Goal: Information Seeking & Learning: Find specific fact

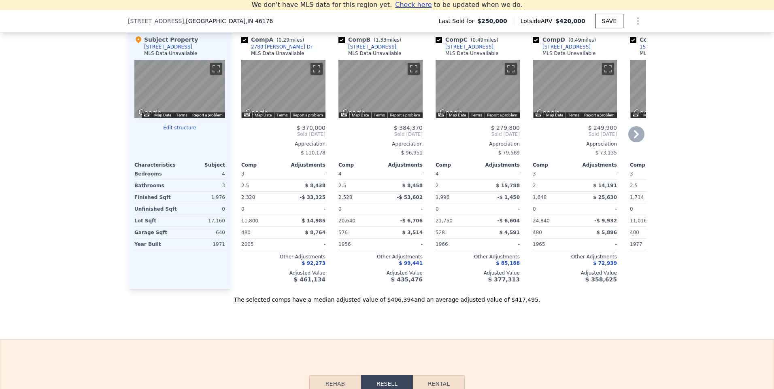
scroll to position [840, 0]
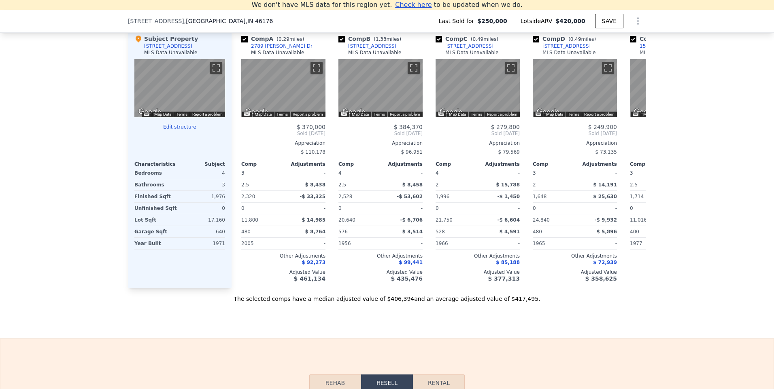
click at [92, 119] on div "We found 12 sales that match your search Filters Map Prices Modify Comp Filters…" at bounding box center [387, 75] width 774 height 456
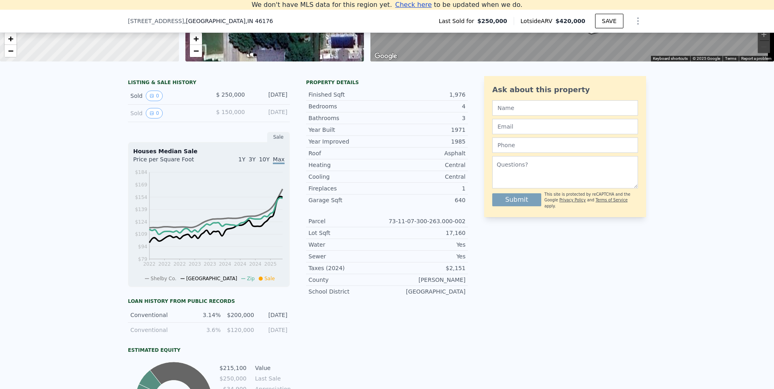
scroll to position [193, 0]
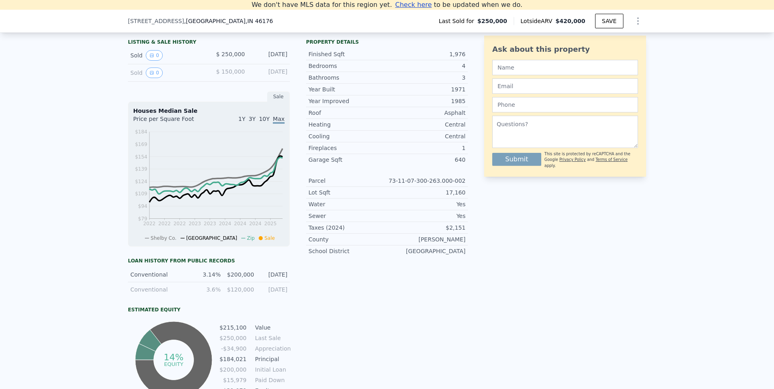
click at [259, 240] on icon at bounding box center [261, 238] width 4 height 4
click at [110, 175] on div "LISTING & SALE HISTORY Sold 0 $ 250,000 [DATE] Sold 0 $ 150,000 [DATE] Sale Hou…" at bounding box center [387, 232] width 774 height 407
click at [152, 61] on button "0" at bounding box center [154, 55] width 17 height 11
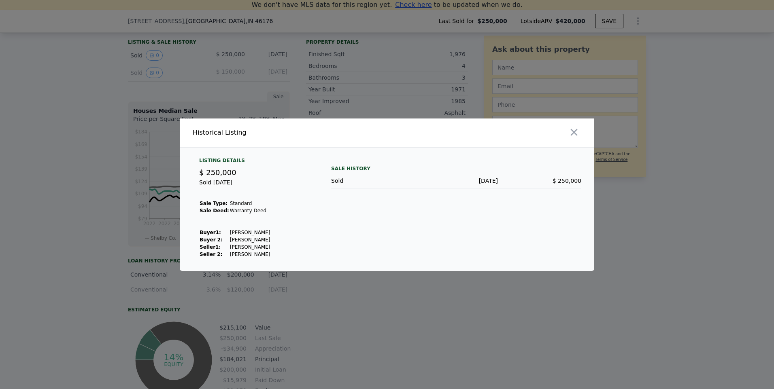
click at [290, 209] on div "Listing Details $ 250,000 Sold [DATE] Sale Type: Standard Sale Deed: Warranty […" at bounding box center [255, 207] width 125 height 101
click at [255, 210] on td "Warranty Deed" at bounding box center [249, 210] width 41 height 7
drag, startPoint x: 255, startPoint y: 210, endPoint x: 235, endPoint y: 210, distance: 19.4
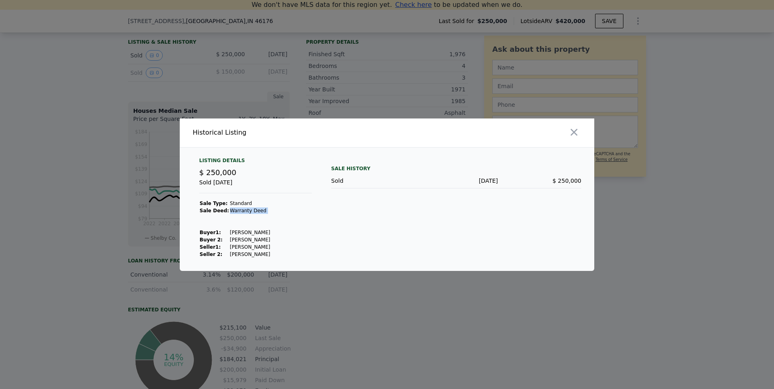
click at [235, 210] on td "Warranty Deed" at bounding box center [249, 210] width 41 height 7
click at [229, 208] on td "Warranty Deed" at bounding box center [249, 210] width 41 height 7
click at [101, 88] on div at bounding box center [387, 194] width 774 height 389
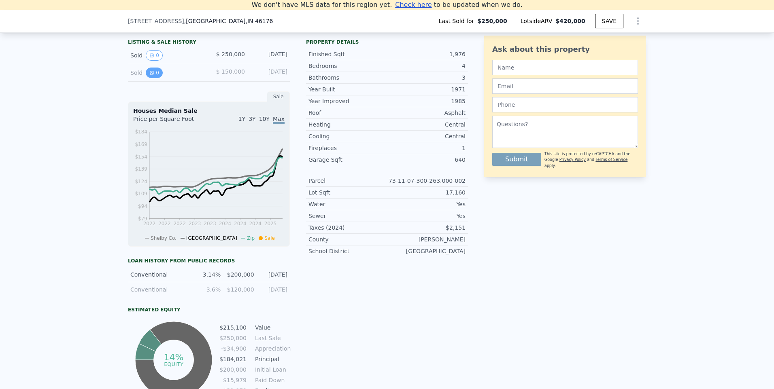
click at [150, 77] on button "0" at bounding box center [154, 73] width 17 height 11
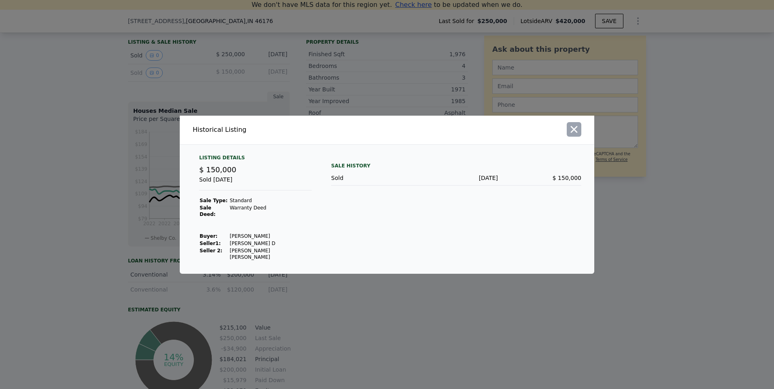
click at [571, 135] on icon "button" at bounding box center [573, 129] width 11 height 11
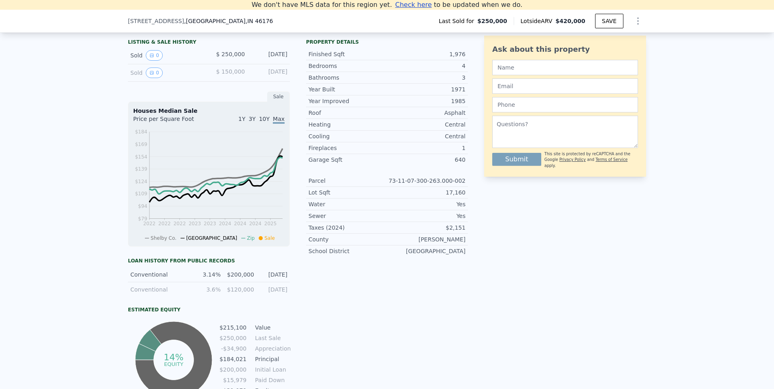
click at [698, 115] on div "LISTING & SALE HISTORY Sold 0 $ 250,000 [DATE] Sold 0 $ 150,000 [DATE] Sale Hou…" at bounding box center [387, 232] width 774 height 407
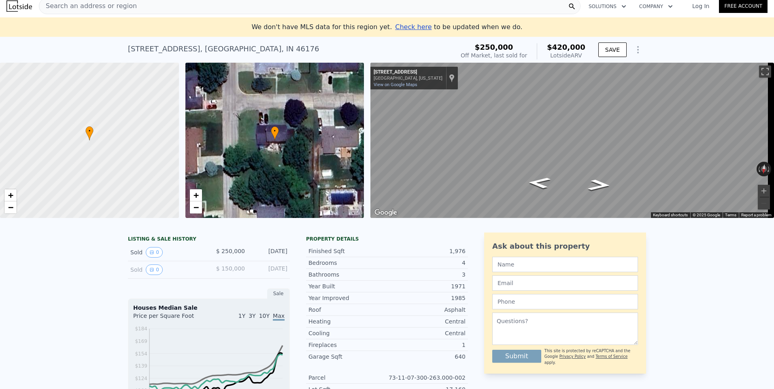
scroll to position [0, 0]
